Goal: Task Accomplishment & Management: Complete application form

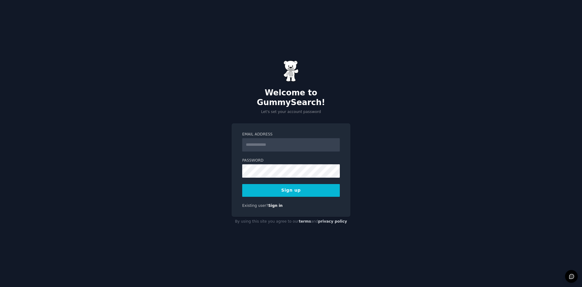
click at [271, 142] on input "Email Address" at bounding box center [291, 144] width 98 height 13
type input "**********"
click at [308, 188] on button "Sign up" at bounding box center [291, 190] width 98 height 13
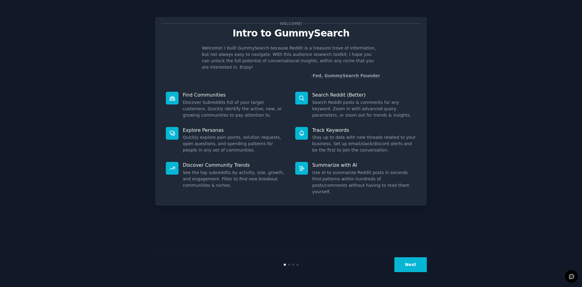
click at [410, 244] on div "Welcome! Intro to GummySearch Welcome! I built GummySearch because Reddit is a …" at bounding box center [291, 143] width 272 height 270
click at [412, 249] on div "Welcome! Intro to GummySearch Welcome! I built GummySearch because Reddit is a …" at bounding box center [291, 143] width 272 height 270
click at [412, 261] on button "Next" at bounding box center [411, 264] width 32 height 15
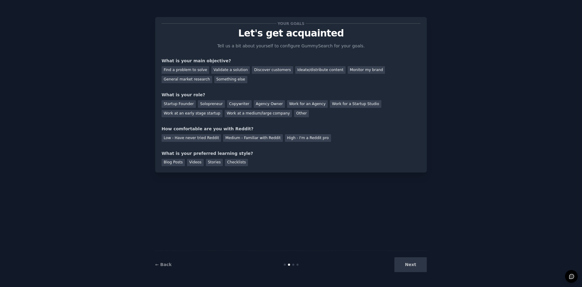
click at [413, 263] on div "Next" at bounding box center [381, 264] width 91 height 15
click at [212, 76] on div "General market research" at bounding box center [187, 80] width 51 height 8
click at [294, 115] on div "Other" at bounding box center [301, 114] width 15 height 8
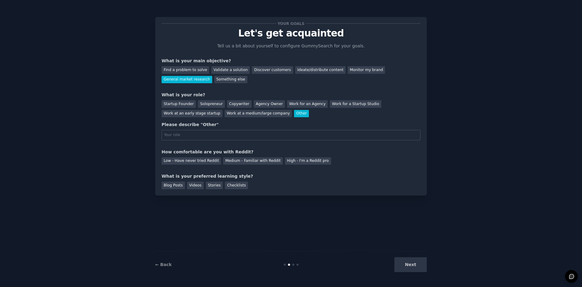
click at [200, 134] on input "text" at bounding box center [291, 135] width 259 height 10
click at [194, 135] on input "MAr" at bounding box center [291, 135] width 259 height 10
type input "Marketer"
click at [202, 161] on div "Low - Have never tried Reddit" at bounding box center [191, 161] width 59 height 8
click at [174, 187] on div "Blog Posts" at bounding box center [173, 185] width 23 height 8
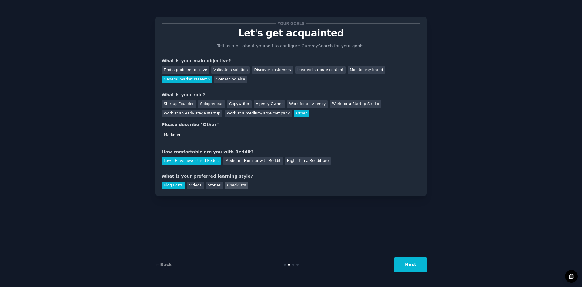
drag, startPoint x: 224, startPoint y: 183, endPoint x: 230, endPoint y: 188, distance: 8.0
click at [225, 183] on div "Checklists" at bounding box center [236, 185] width 23 height 8
click at [170, 183] on div "Blog Posts" at bounding box center [173, 185] width 23 height 8
click at [416, 265] on button "Next" at bounding box center [411, 264] width 32 height 15
